Goal: Find specific page/section: Find specific page/section

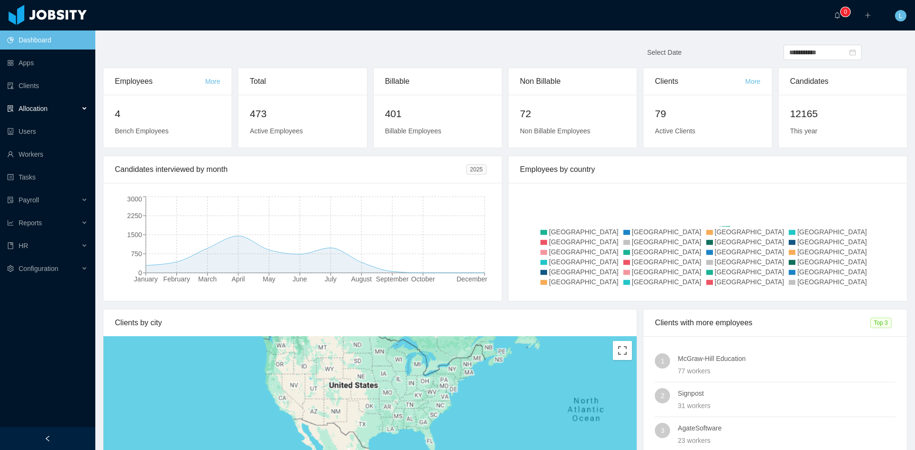
click at [81, 116] on div "Allocation" at bounding box center [47, 108] width 95 height 19
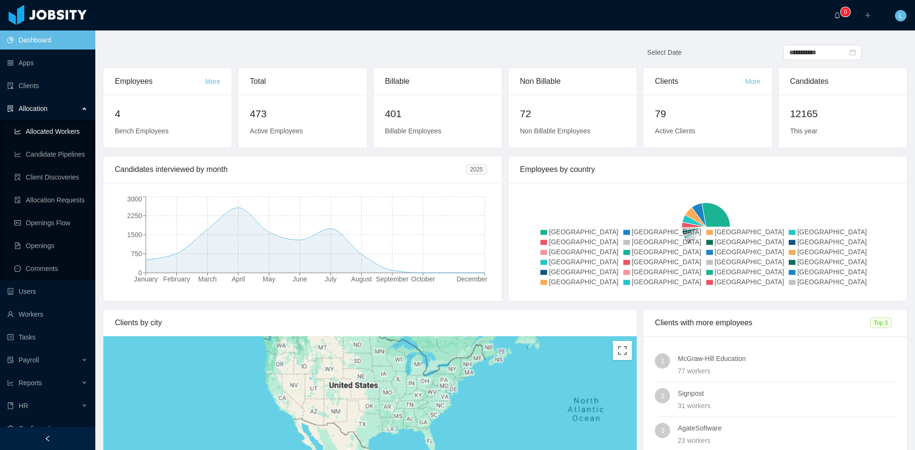
click at [58, 130] on link "Allocated Workers" at bounding box center [50, 131] width 73 height 19
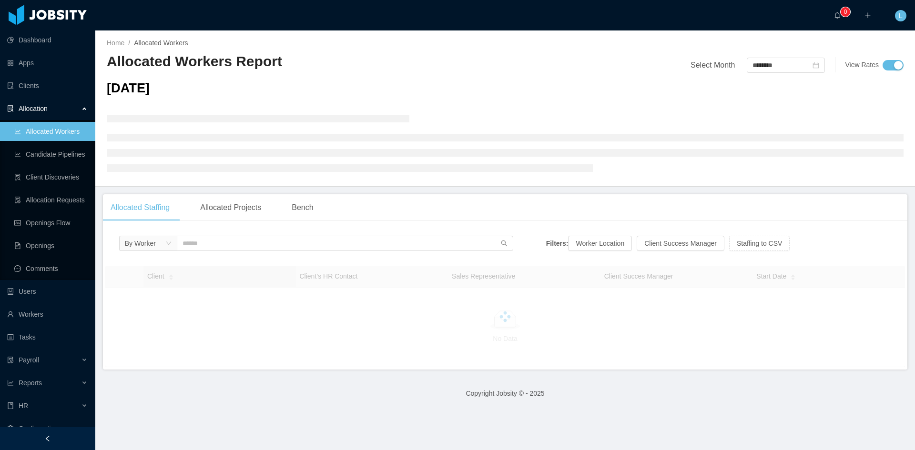
click at [272, 263] on div "Client Client’s HR Contact Sales Representative Client Succes Manager Start Dat…" at bounding box center [505, 316] width 804 height 106
click at [174, 272] on div "Client" at bounding box center [160, 277] width 27 height 10
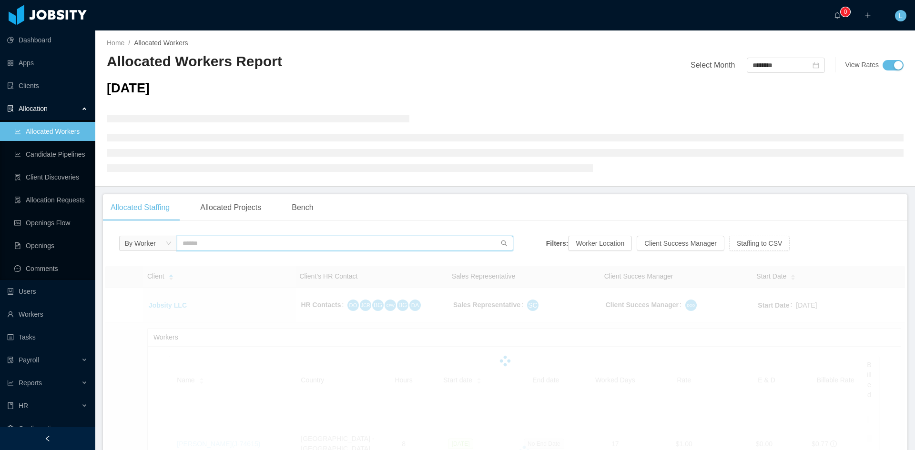
click at [259, 247] on input "text" at bounding box center [345, 243] width 336 height 15
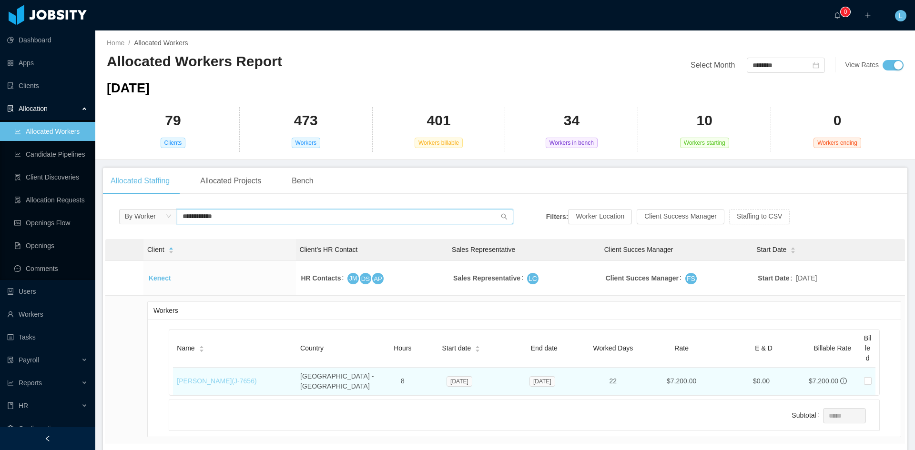
type input "**********"
click at [208, 377] on link "[PERSON_NAME] (J- 7656 )" at bounding box center [217, 381] width 80 height 8
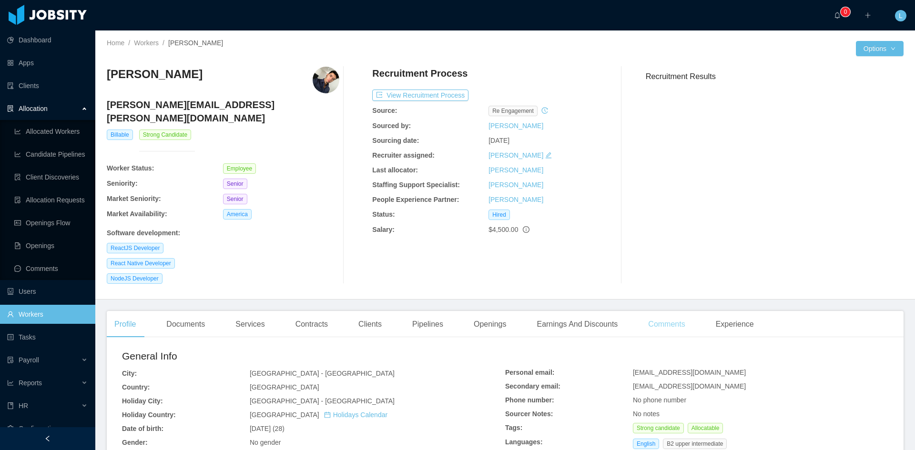
click at [650, 311] on div "Comments" at bounding box center [666, 324] width 52 height 27
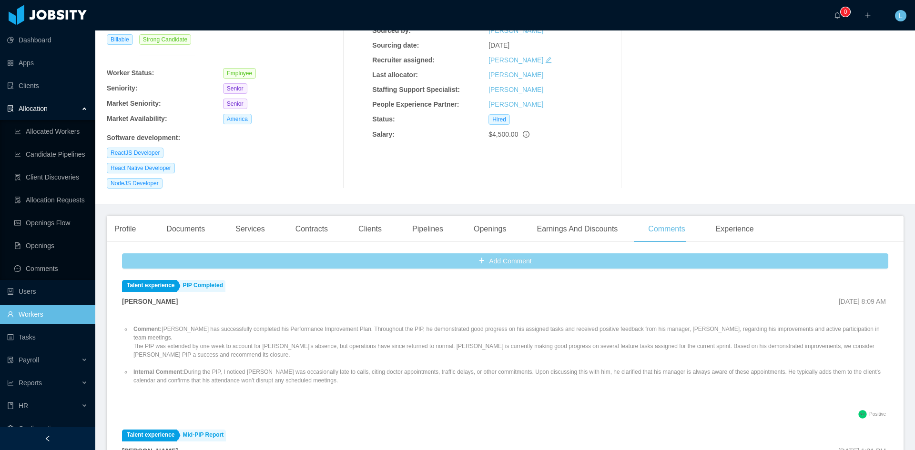
scroll to position [48, 0]
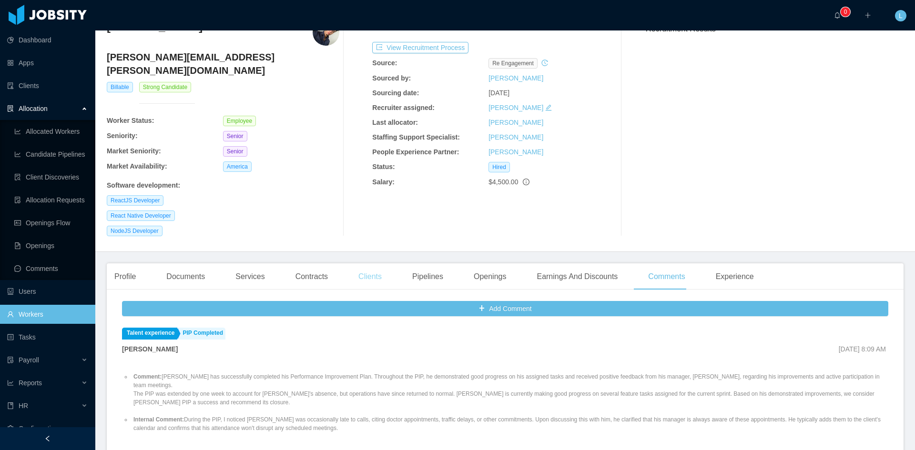
click at [361, 263] on div "Clients" at bounding box center [370, 276] width 39 height 27
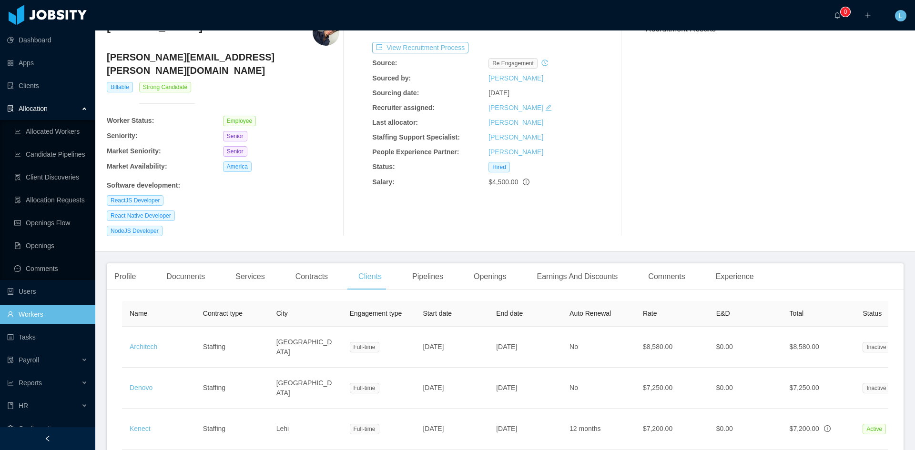
scroll to position [95, 0]
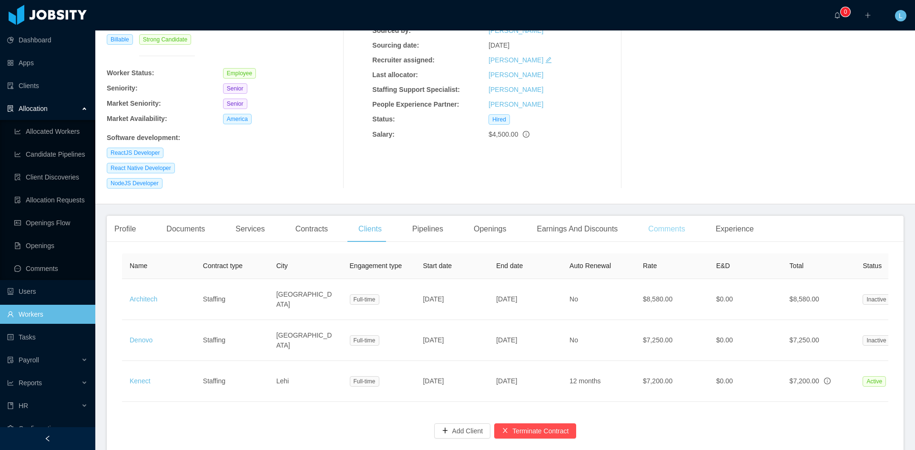
click at [662, 222] on div "Comments" at bounding box center [666, 229] width 52 height 27
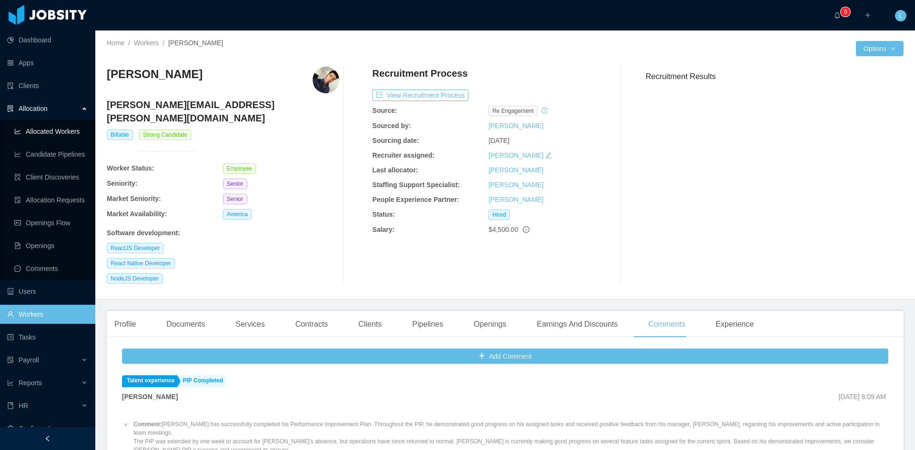
click at [59, 132] on link "Allocated Workers" at bounding box center [50, 131] width 73 height 19
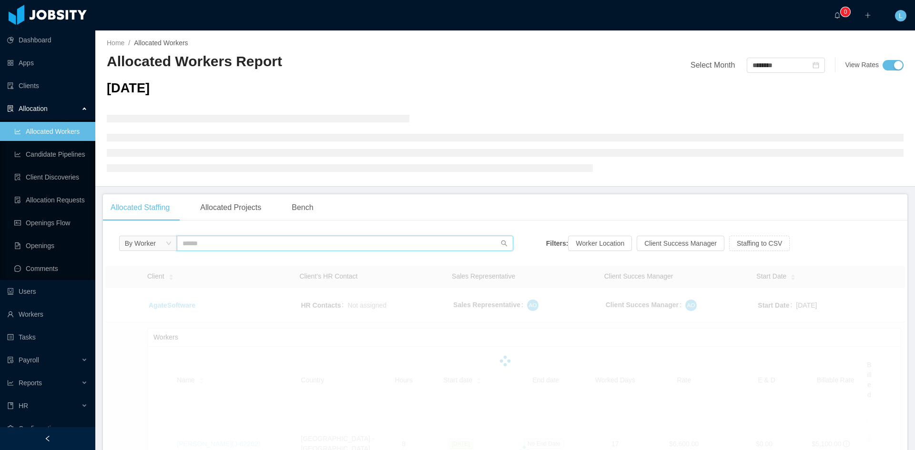
click at [284, 250] on input "text" at bounding box center [345, 243] width 336 height 15
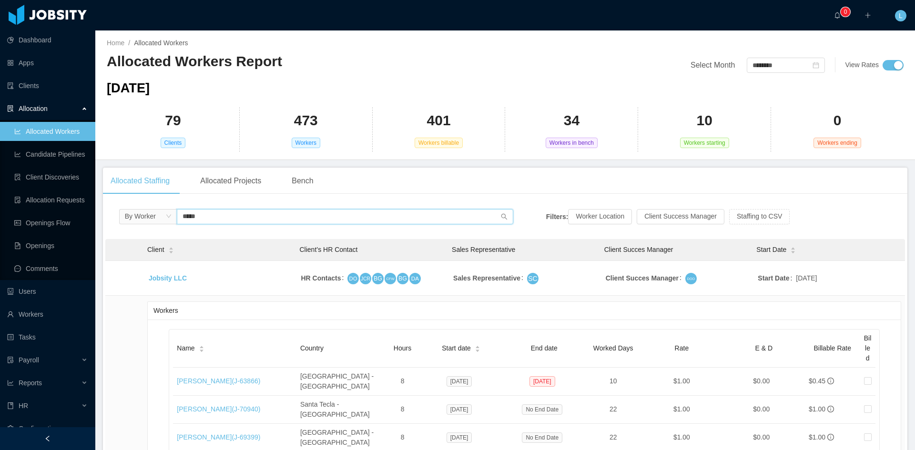
click at [226, 216] on input "*****" at bounding box center [345, 216] width 336 height 15
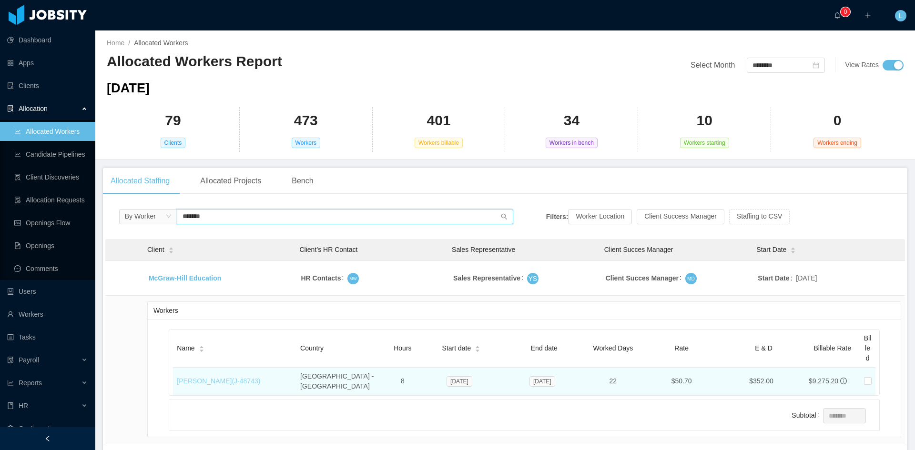
type input "*******"
click at [221, 379] on link "[PERSON_NAME] (J- 48743 )" at bounding box center [218, 381] width 83 height 8
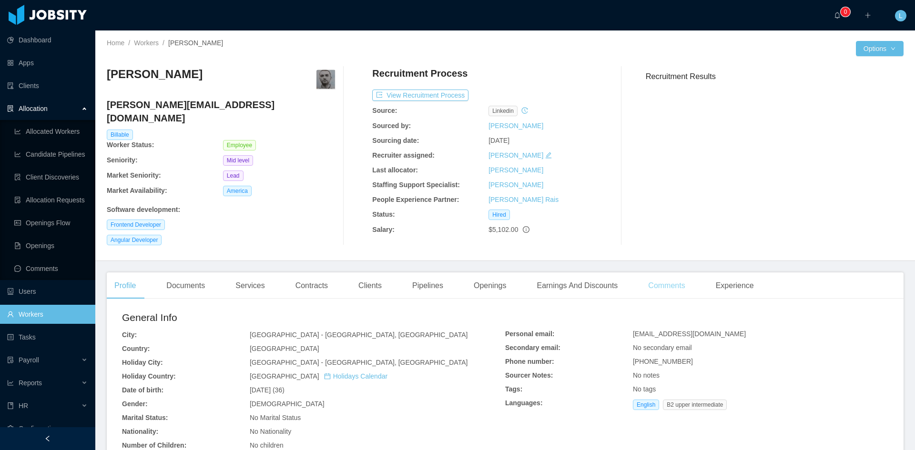
click at [665, 272] on div "Comments" at bounding box center [666, 285] width 52 height 27
